Goal: Information Seeking & Learning: Learn about a topic

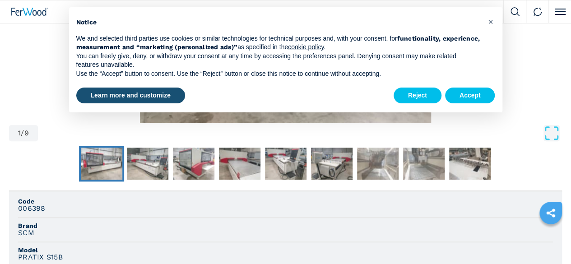
scroll to position [435, 0]
click at [47, 177] on main "HOMEPAGE | machines | cnc machine centres and routers | cnc machine centres wit…" at bounding box center [285, 221] width 571 height 1312
click at [81, 177] on img "Go to Slide 1" at bounding box center [101, 164] width 41 height 32
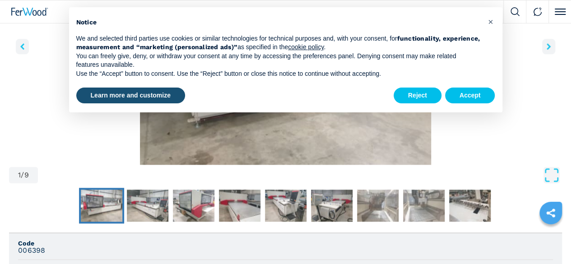
scroll to position [390, 0]
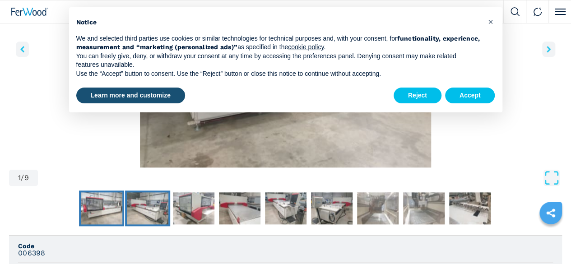
click at [127, 211] on img "Go to Slide 2" at bounding box center [147, 208] width 41 height 32
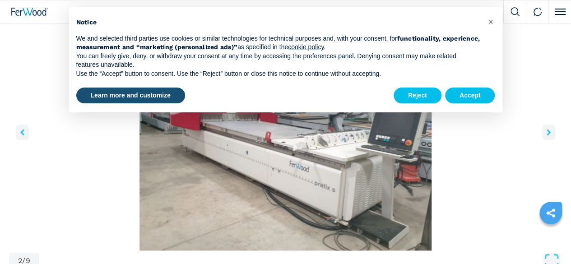
scroll to position [248, 0]
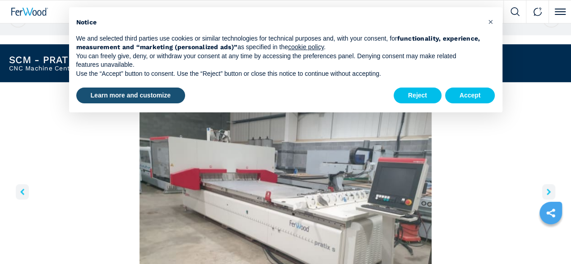
click at [546, 195] on icon "right-button" at bounding box center [548, 192] width 4 height 6
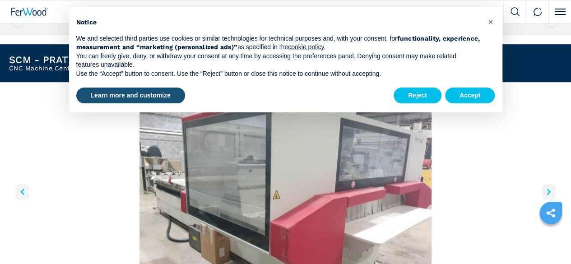
click at [546, 195] on icon "right-button" at bounding box center [548, 192] width 4 height 6
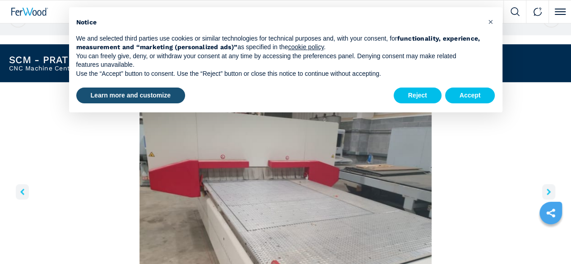
click at [546, 195] on icon "right-button" at bounding box center [548, 192] width 4 height 6
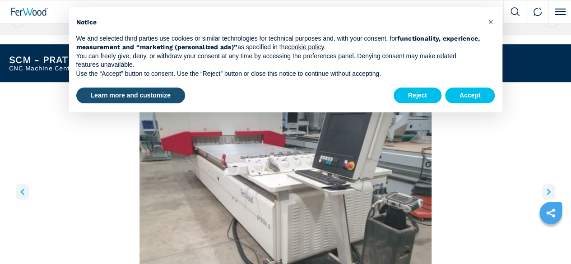
click at [546, 195] on icon "right-button" at bounding box center [548, 192] width 4 height 6
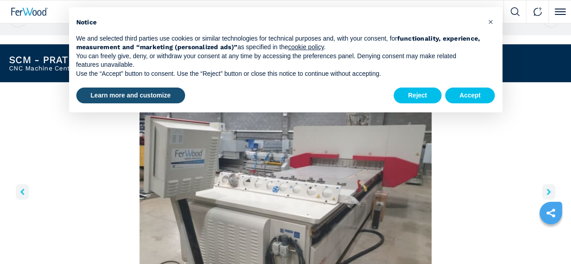
click at [546, 195] on icon "right-button" at bounding box center [548, 192] width 4 height 6
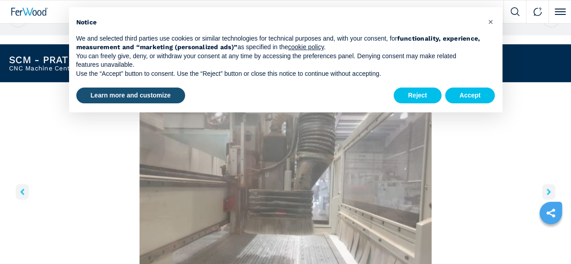
click at [546, 195] on icon "right-button" at bounding box center [548, 192] width 4 height 6
